Goal: Information Seeking & Learning: Learn about a topic

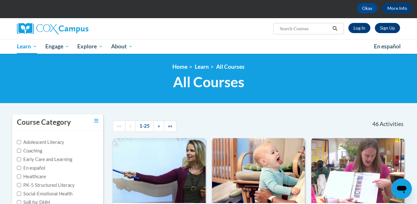
scroll to position [29, 0]
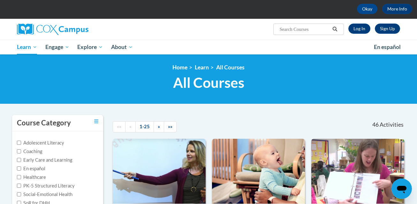
click at [315, 33] on input "Search..." at bounding box center [304, 30] width 51 height 8
type input "dyslexia"
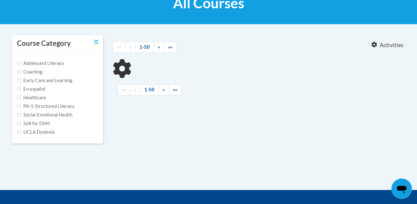
scroll to position [118, 0]
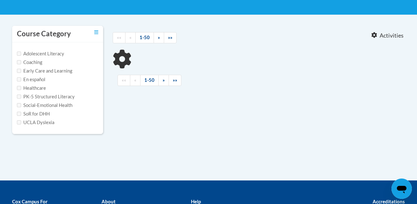
type input "dyslexia"
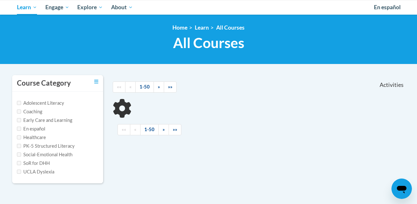
scroll to position [29, 0]
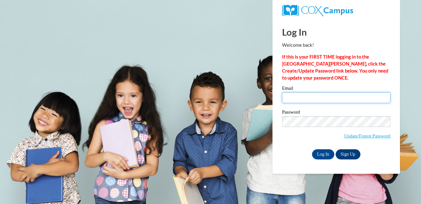
click at [318, 101] on input "Email" at bounding box center [336, 98] width 108 height 11
type input "alhallman@valdosta.edu"
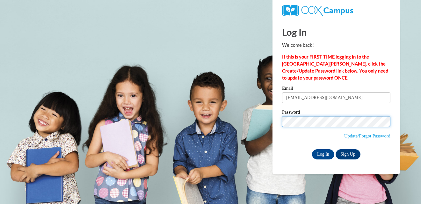
click at [312, 150] on input "Log In" at bounding box center [323, 155] width 22 height 10
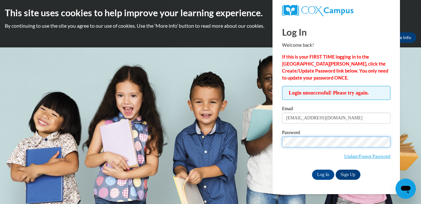
click at [312, 170] on input "Log In" at bounding box center [323, 175] width 22 height 10
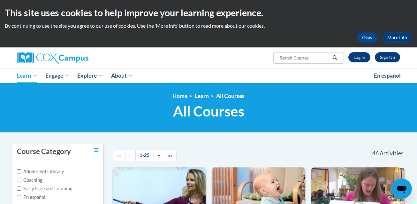
scroll to position [93, 0]
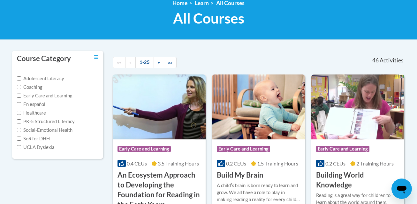
click at [36, 150] on label "UCLA Dyslexia" at bounding box center [35, 147] width 37 height 7
click at [21, 150] on input "UCLA Dyslexia" at bounding box center [19, 147] width 4 height 4
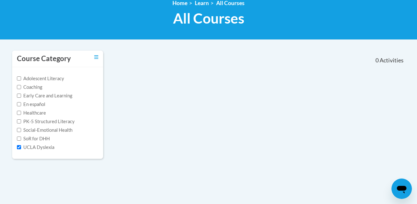
click at [31, 149] on label "UCLA Dyslexia" at bounding box center [35, 147] width 37 height 7
click at [21, 149] on input "UCLA Dyslexia" at bounding box center [19, 147] width 4 height 4
checkbox input "false"
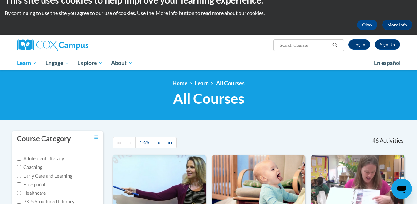
click at [315, 47] on input "Search..." at bounding box center [304, 45] width 51 height 8
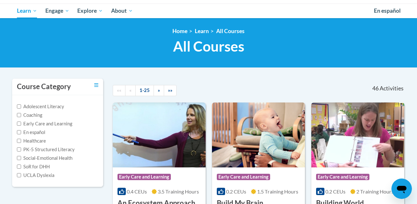
scroll to position [55, 0]
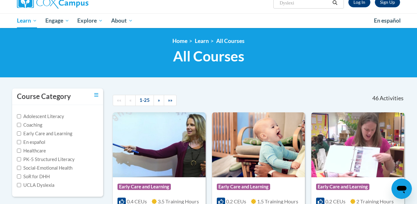
type input "Dyslexia"
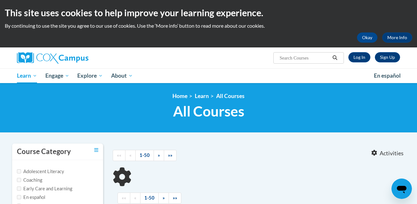
type input "[MEDICAL_DATA]"
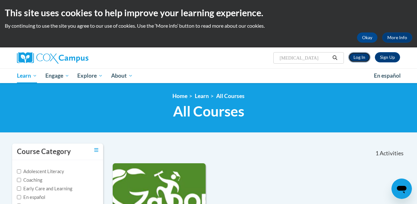
click at [363, 56] on link "Log In" at bounding box center [359, 57] width 22 height 10
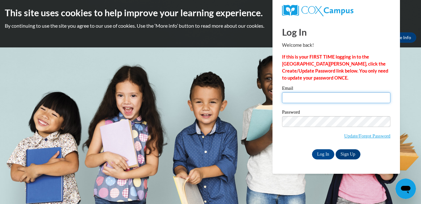
click at [319, 100] on input "Email" at bounding box center [336, 98] width 108 height 11
type input "alhallman@valdosta.edu"
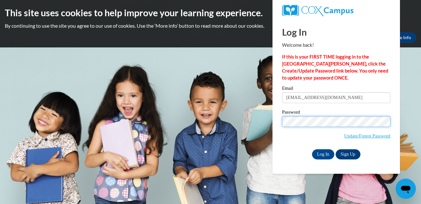
click at [312, 150] on input "Log In" at bounding box center [323, 155] width 22 height 10
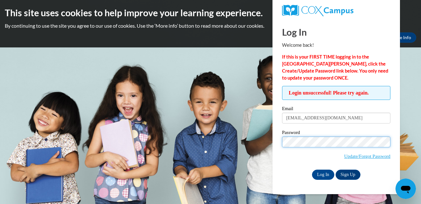
click at [312, 170] on input "Log In" at bounding box center [323, 175] width 22 height 10
click at [360, 155] on link "Update/Forgot Password" at bounding box center [368, 156] width 46 height 5
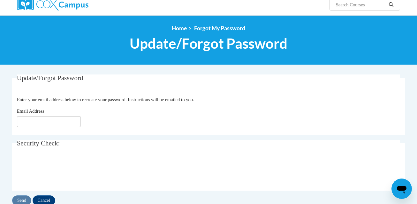
scroll to position [54, 0]
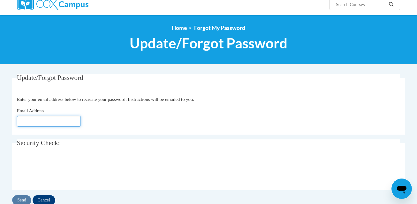
click at [74, 121] on input "Email Address" at bounding box center [49, 121] width 64 height 11
type input "alhallman@valdosta.edu"
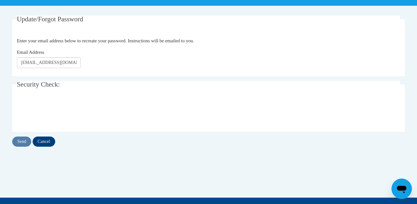
scroll to position [113, 0]
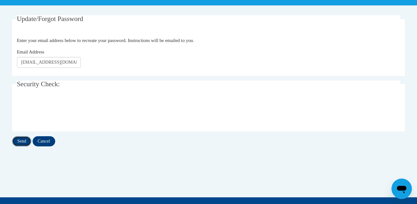
click at [24, 143] on input "Send" at bounding box center [21, 142] width 19 height 10
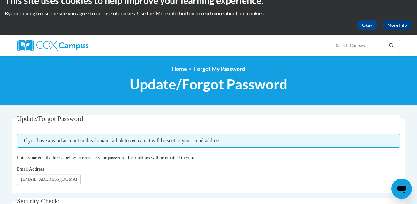
scroll to position [12, 0]
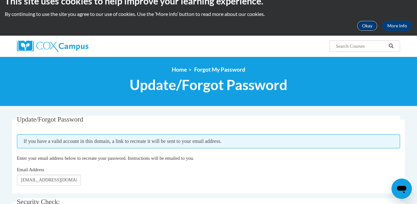
click at [372, 26] on button "Okay" at bounding box center [367, 26] width 20 height 10
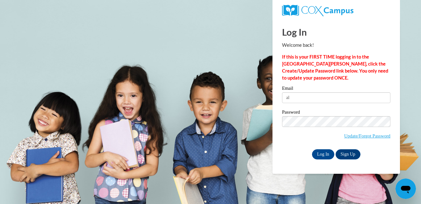
type input "[EMAIL_ADDRESS][DOMAIN_NAME]"
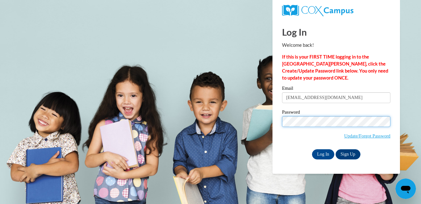
click at [312, 150] on input "Log In" at bounding box center [323, 155] width 22 height 10
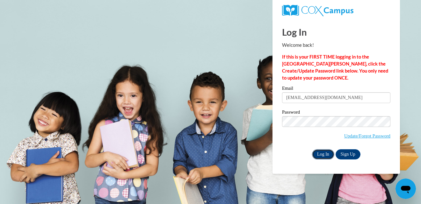
click at [330, 157] on input "Log In" at bounding box center [323, 155] width 22 height 10
click at [326, 155] on input "Log In" at bounding box center [323, 155] width 22 height 10
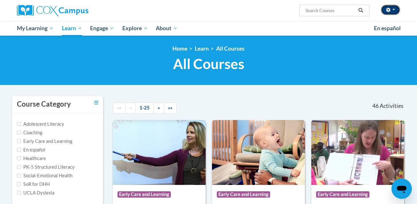
click at [395, 12] on button "button" at bounding box center [390, 10] width 19 height 10
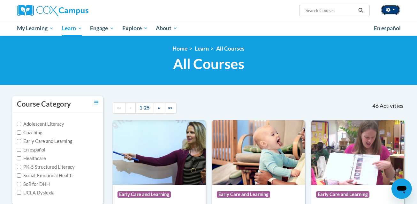
click at [391, 14] on button "button" at bounding box center [390, 10] width 19 height 10
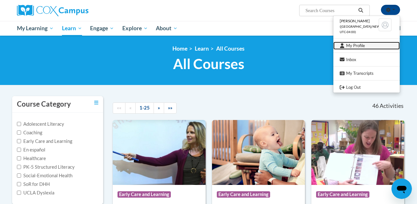
click at [367, 44] on link "My Profile" at bounding box center [366, 46] width 66 height 8
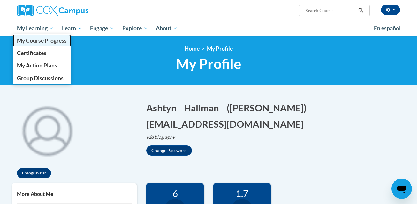
click at [45, 41] on span "My Course Progress" at bounding box center [42, 40] width 50 height 7
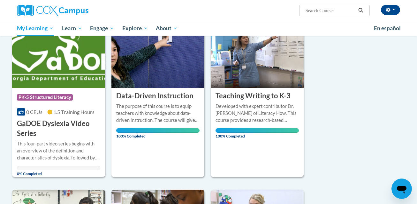
scroll to position [93, 0]
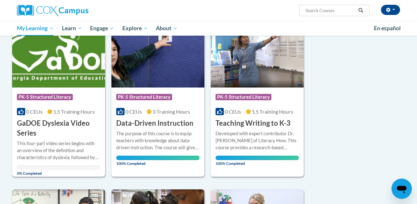
click at [48, 129] on h3 "GaDOE Dyslexia Video Series" at bounding box center [58, 129] width 83 height 20
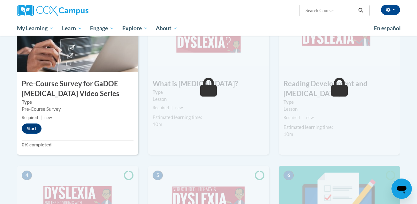
scroll to position [178, 0]
click at [37, 130] on button "Start" at bounding box center [32, 128] width 20 height 10
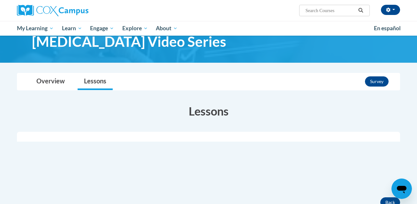
scroll to position [35, 0]
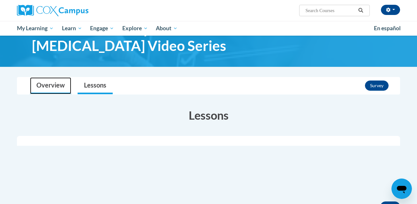
click at [51, 88] on link "Overview" at bounding box center [50, 86] width 41 height 17
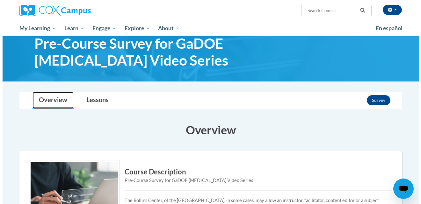
scroll to position [20, 0]
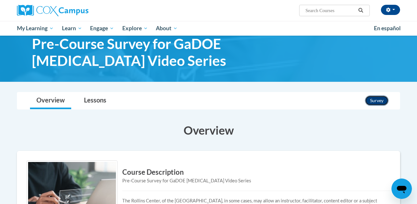
click at [374, 100] on button "Survey" at bounding box center [377, 101] width 24 height 10
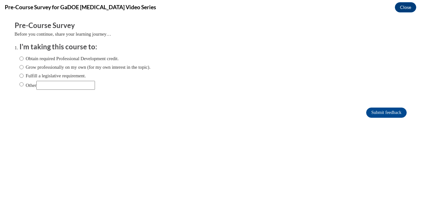
scroll to position [0, 0]
click at [36, 59] on label "Obtain required Professional Development credit." at bounding box center [69, 58] width 100 height 7
click at [24, 59] on input "Obtain required Professional Development credit." at bounding box center [21, 58] width 4 height 7
radio input "true"
click at [375, 108] on input "Submit feedback" at bounding box center [387, 113] width 40 height 10
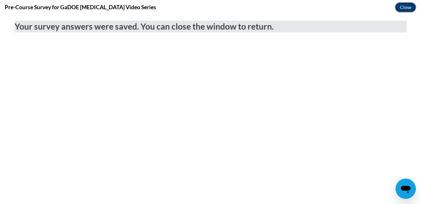
click at [409, 7] on button "Close" at bounding box center [405, 7] width 21 height 10
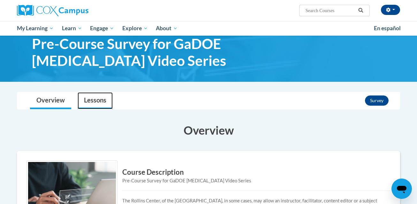
click at [108, 104] on link "Lessons" at bounding box center [95, 101] width 35 height 17
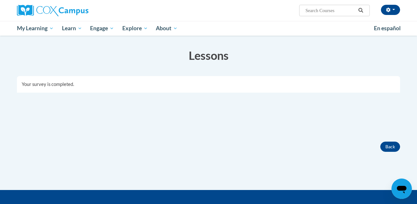
scroll to position [95, 0]
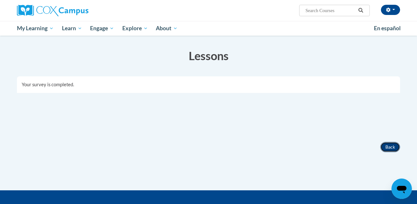
click at [389, 148] on button "Back" at bounding box center [390, 147] width 20 height 10
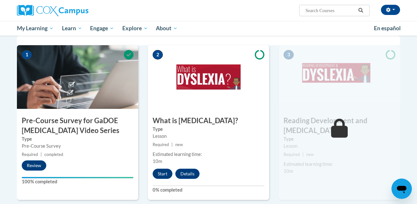
scroll to position [141, 0]
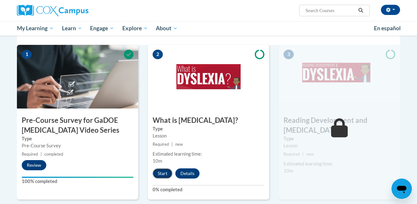
click at [159, 176] on button "Start" at bounding box center [162, 174] width 20 height 10
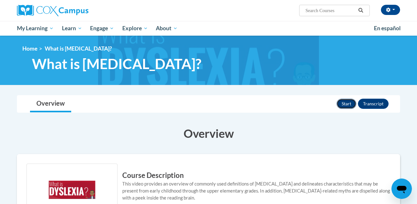
click at [348, 107] on button "Start" at bounding box center [346, 104] width 20 height 10
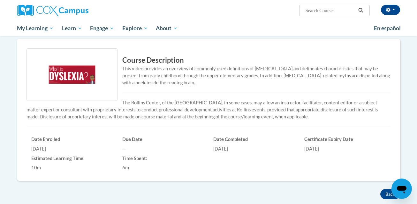
scroll to position [122, 0]
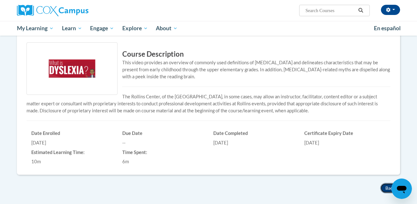
click at [383, 189] on button "Back" at bounding box center [390, 188] width 20 height 10
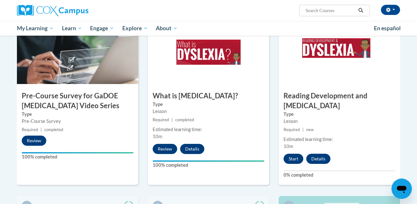
scroll to position [173, 0]
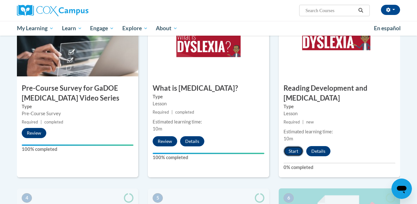
click at [294, 153] on button "Start" at bounding box center [293, 151] width 20 height 10
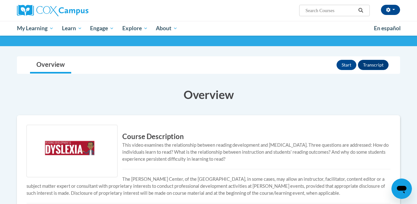
scroll to position [55, 0]
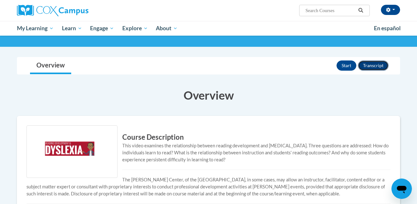
click at [372, 70] on button "Transcript" at bounding box center [373, 66] width 31 height 10
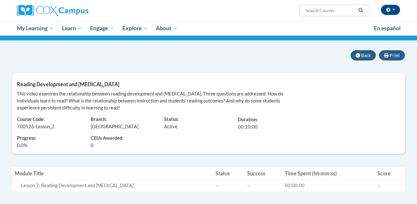
scroll to position [44, 0]
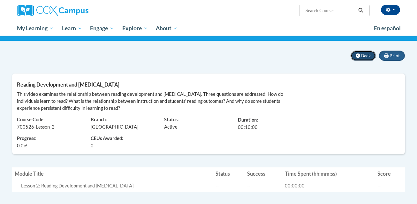
click at [358, 56] on icon at bounding box center [357, 56] width 4 height 4
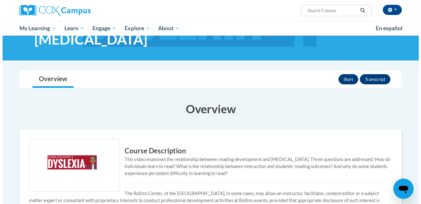
scroll to position [41, 0]
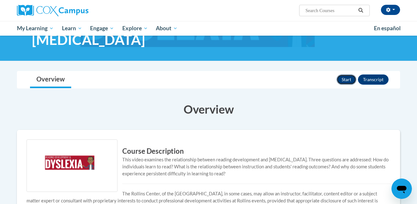
click at [343, 78] on button "Start" at bounding box center [346, 80] width 20 height 10
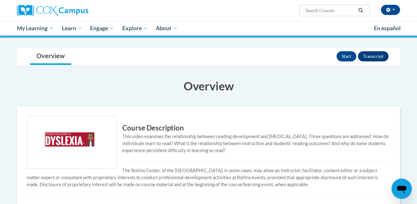
scroll to position [47, 0]
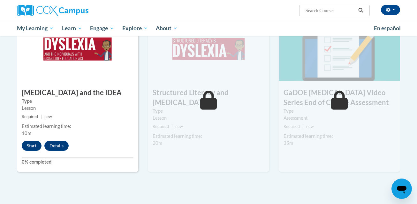
scroll to position [345, 0]
click at [31, 147] on button "Start" at bounding box center [32, 146] width 20 height 10
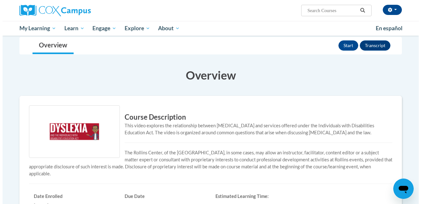
scroll to position [57, 0]
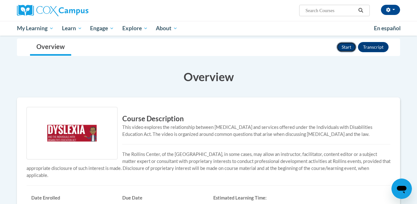
click at [351, 48] on button "Start" at bounding box center [346, 47] width 20 height 10
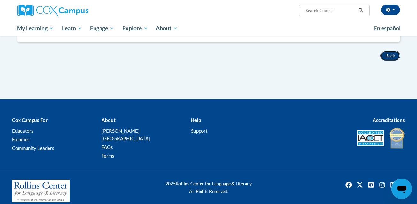
click at [383, 57] on button "Back" at bounding box center [390, 56] width 20 height 10
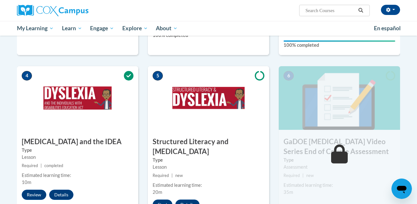
scroll to position [371, 0]
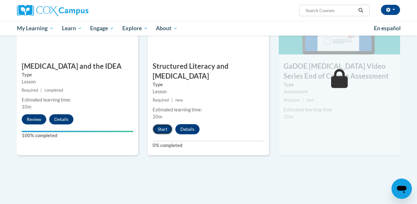
click at [162, 124] on button "Start" at bounding box center [162, 129] width 20 height 10
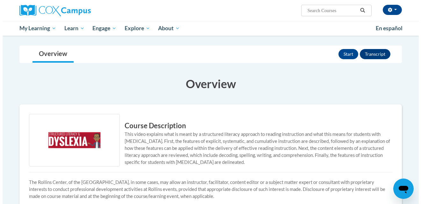
scroll to position [66, 0]
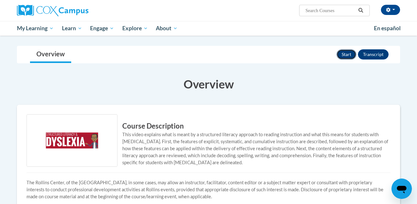
click at [345, 49] on button "Start" at bounding box center [346, 54] width 20 height 10
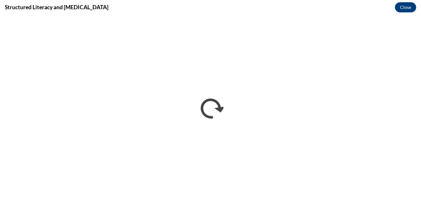
scroll to position [0, 0]
